Goal: Task Accomplishment & Management: Manage account settings

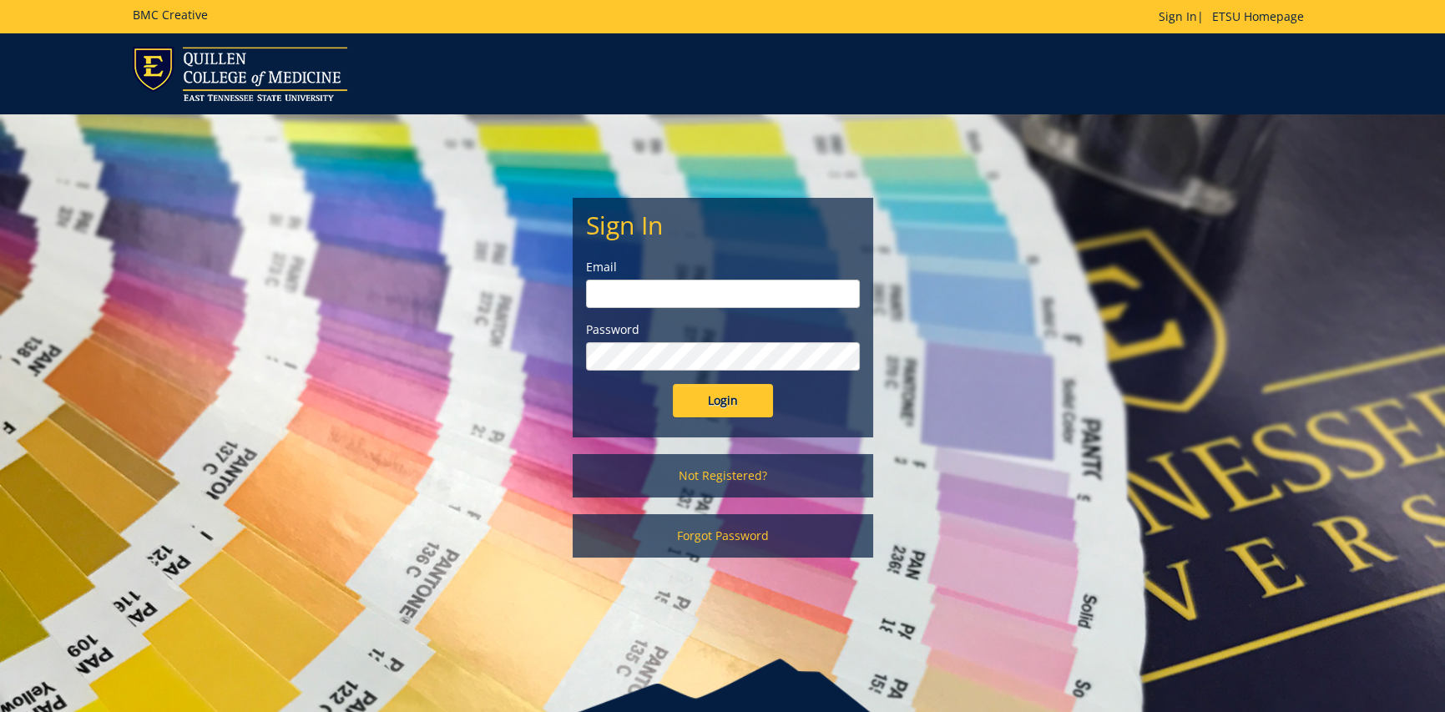
click at [685, 281] on input "email" at bounding box center [723, 294] width 274 height 28
type input "lawssl@etsu.edu"
click at [690, 402] on input "Login" at bounding box center [723, 400] width 100 height 33
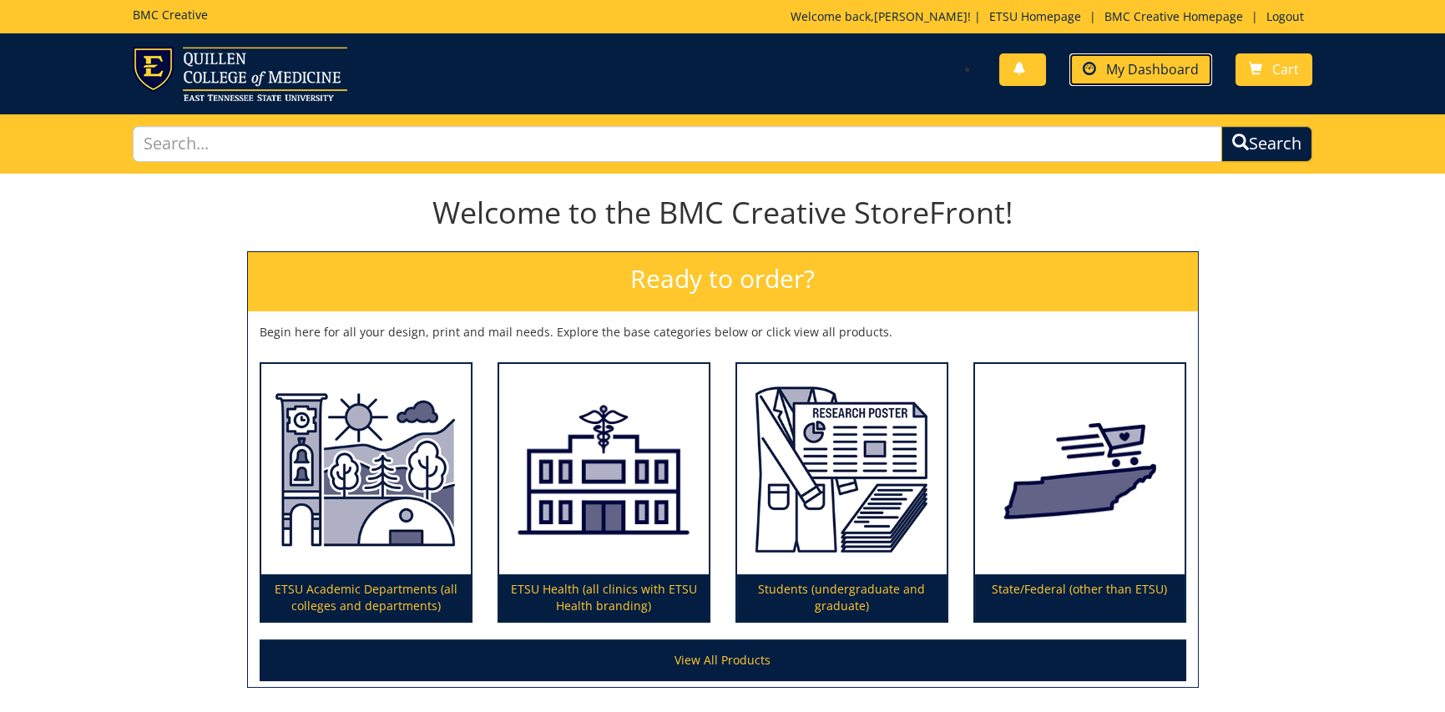
click at [1144, 78] on link "My Dashboard" at bounding box center [1141, 69] width 143 height 33
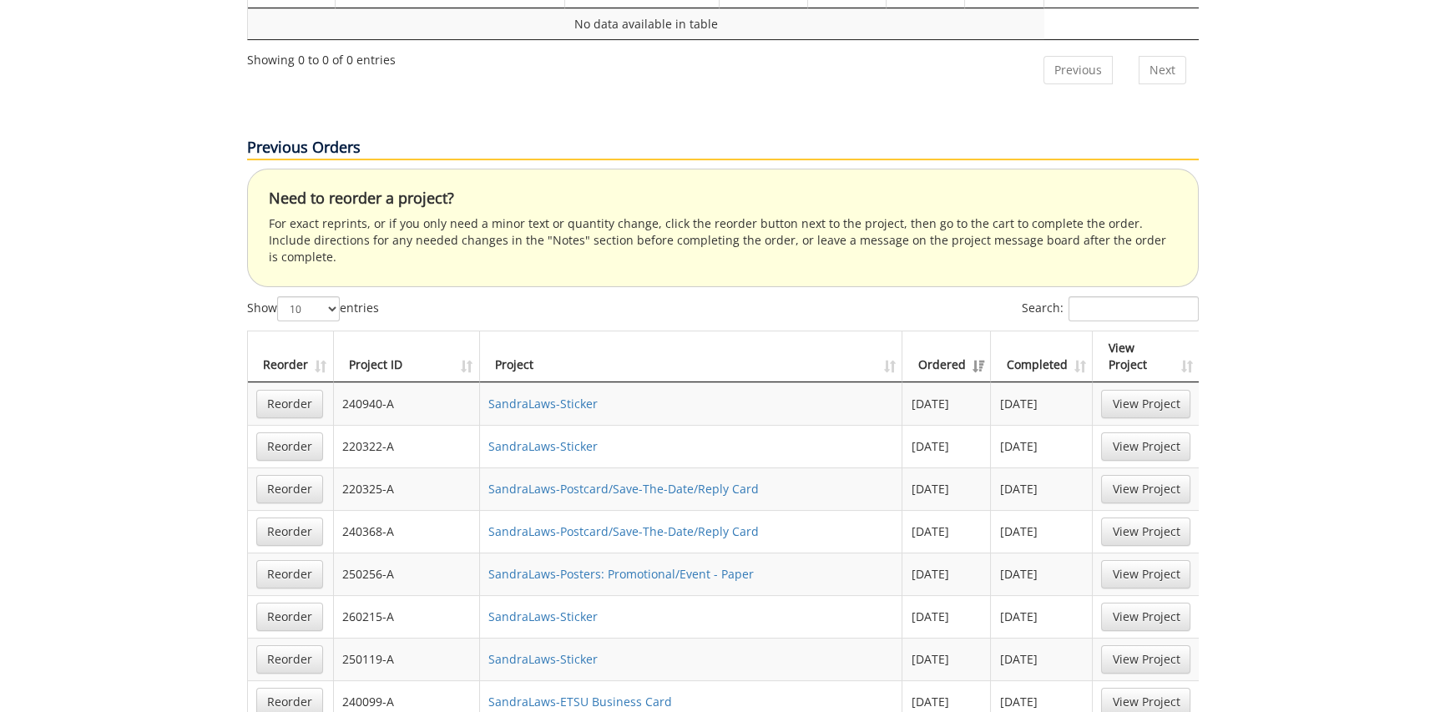
scroll to position [1002, 0]
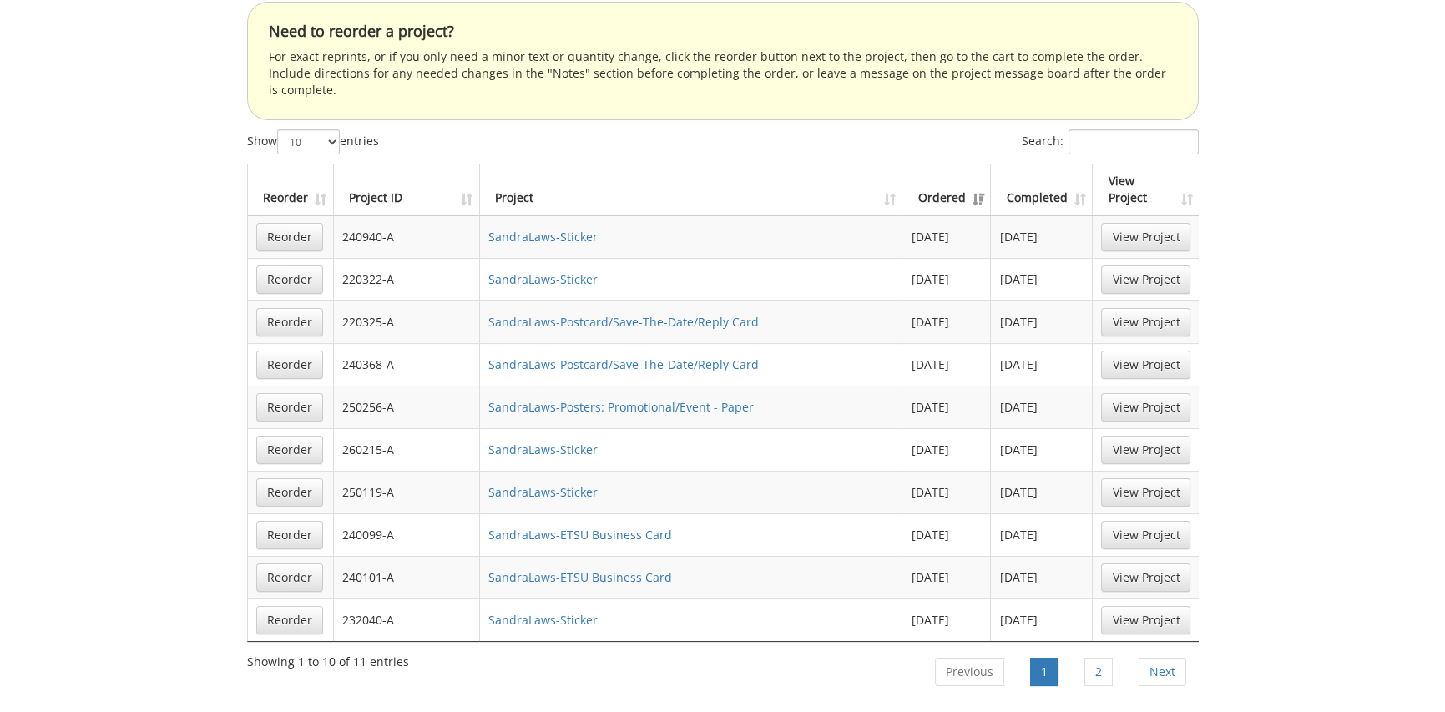
click at [372, 428] on td "260215-A" at bounding box center [407, 449] width 147 height 43
click at [534, 442] on link "SandraLaws-Sticker" at bounding box center [542, 450] width 109 height 16
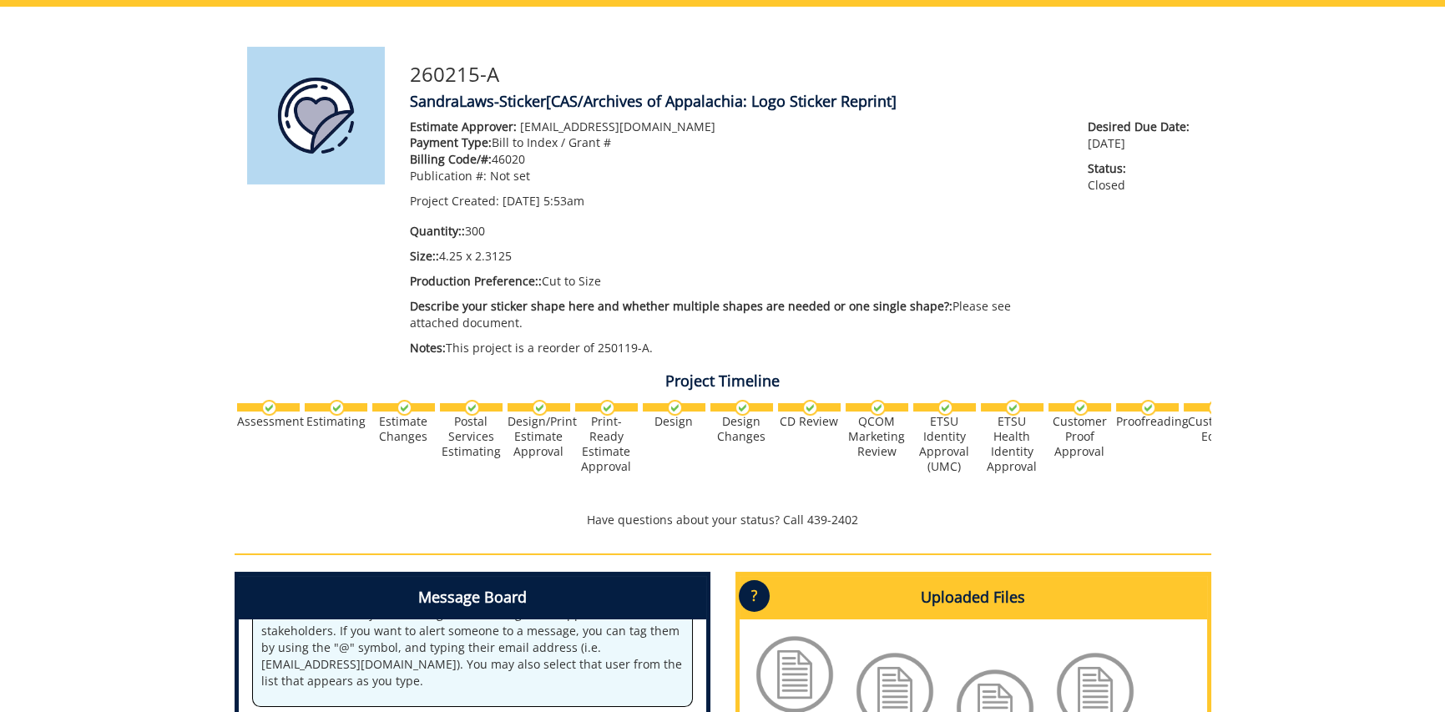
scroll to position [417, 0]
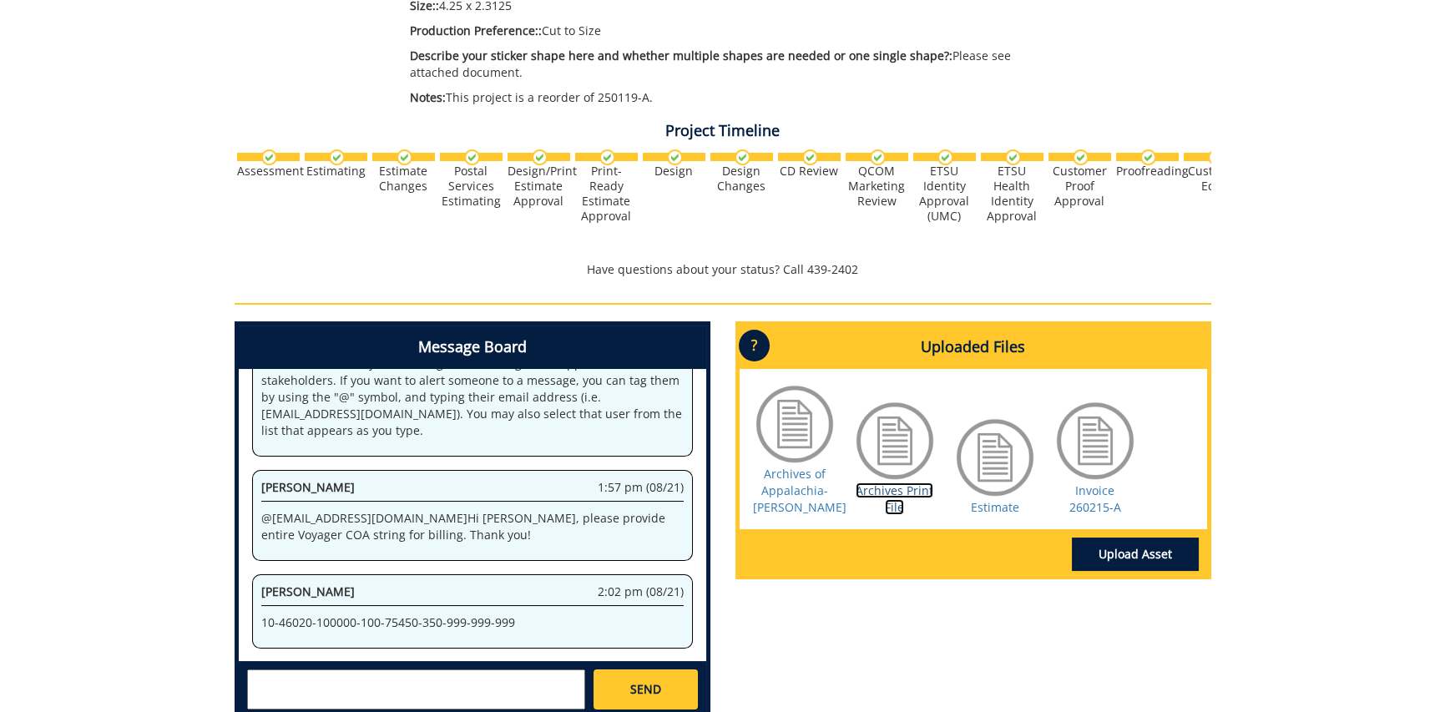
click at [893, 493] on link "Archives Print File" at bounding box center [895, 499] width 78 height 33
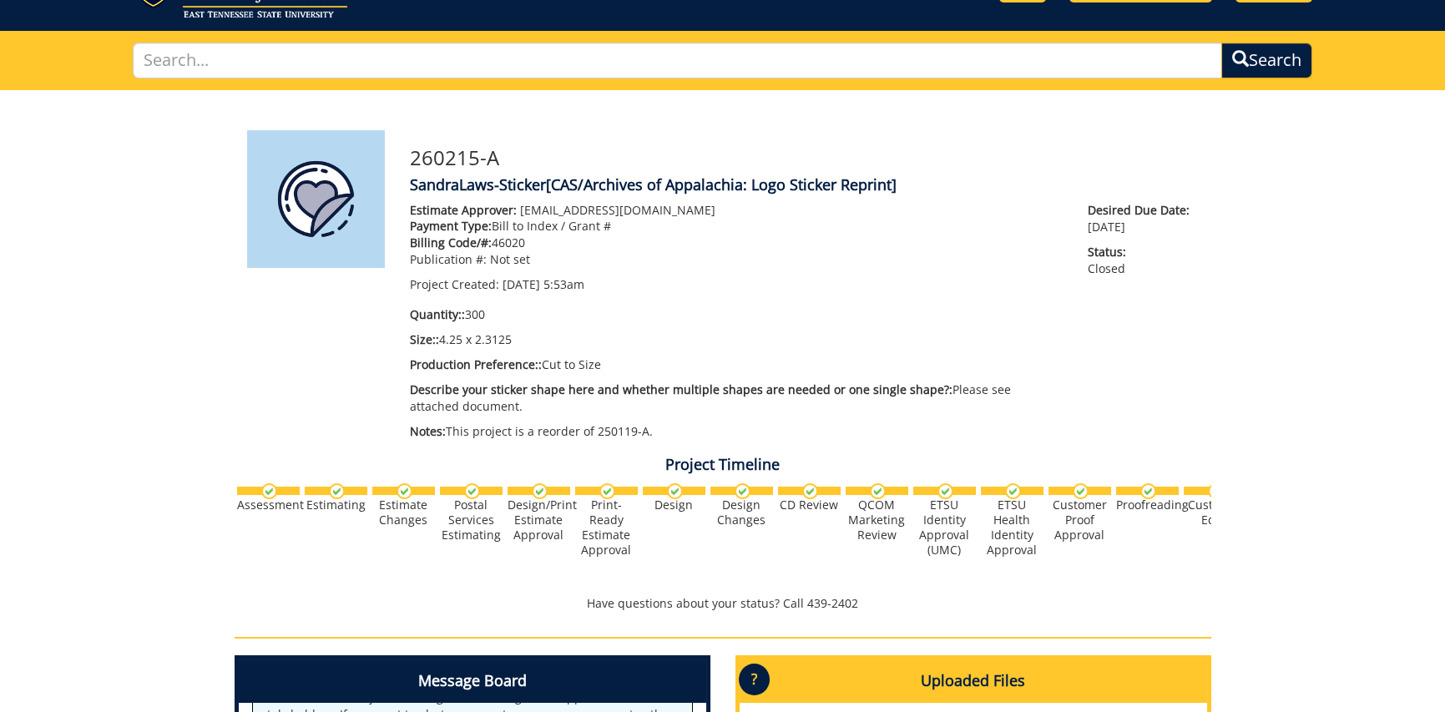
scroll to position [0, 0]
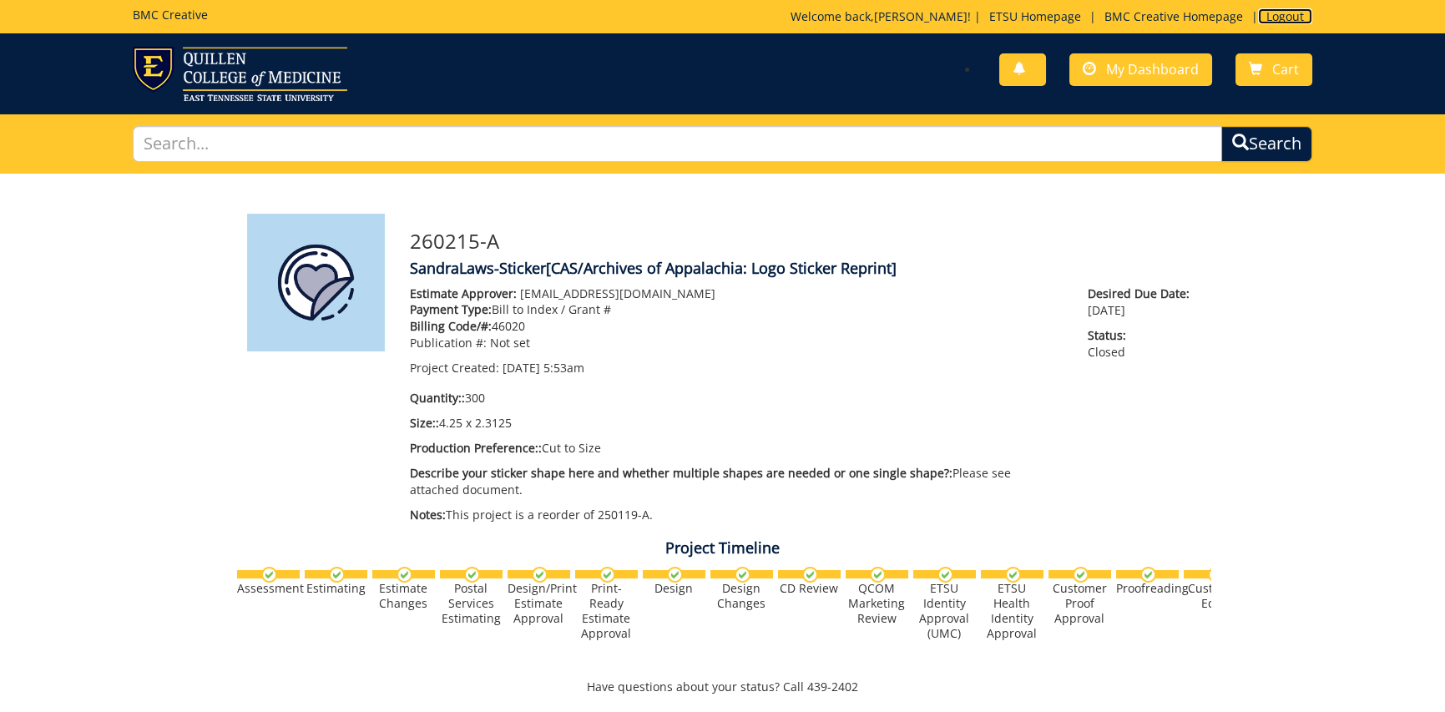
click at [1286, 20] on link "Logout" at bounding box center [1285, 16] width 54 height 16
